Goal: Information Seeking & Learning: Learn about a topic

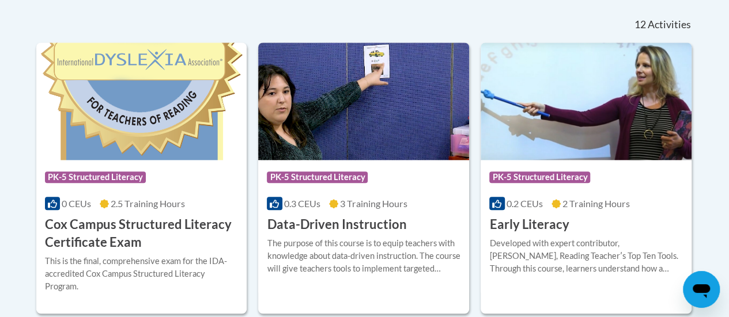
scroll to position [491, 0]
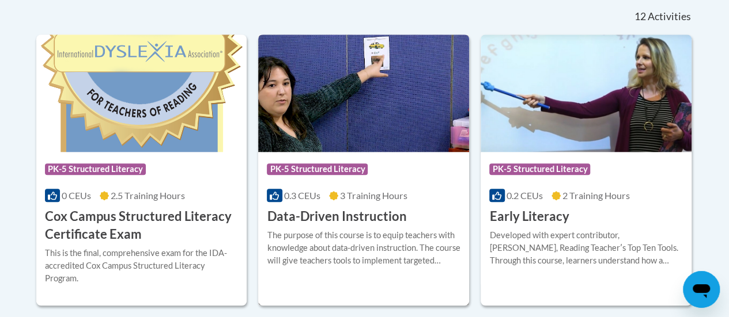
click at [392, 180] on div "Course Category: PK-5 Structured Literacy" at bounding box center [363, 171] width 193 height 26
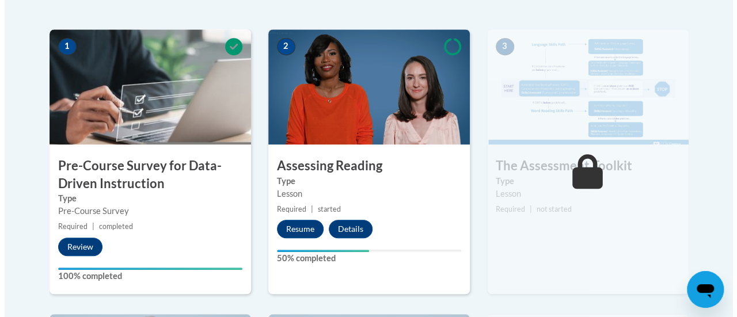
scroll to position [358, 0]
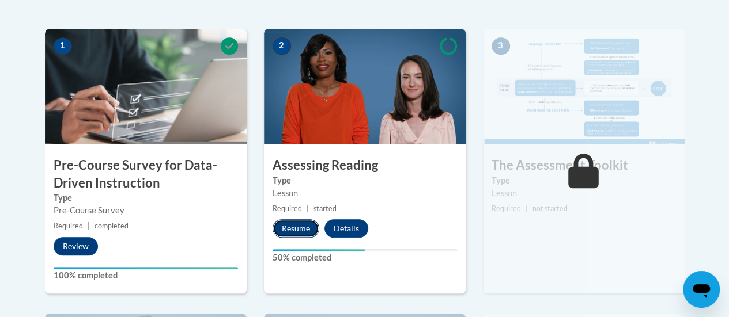
click at [291, 230] on button "Resume" at bounding box center [295, 228] width 47 height 18
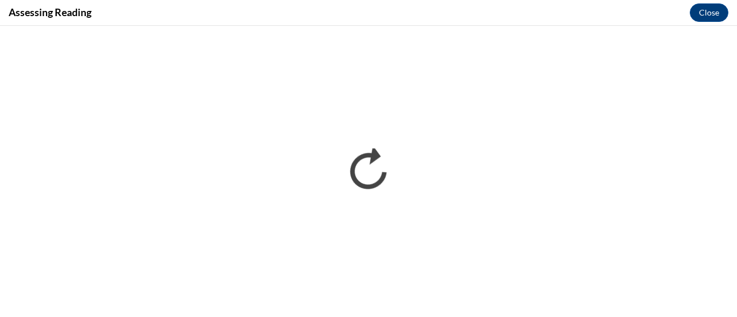
scroll to position [0, 0]
